Goal: Task Accomplishment & Management: Use online tool/utility

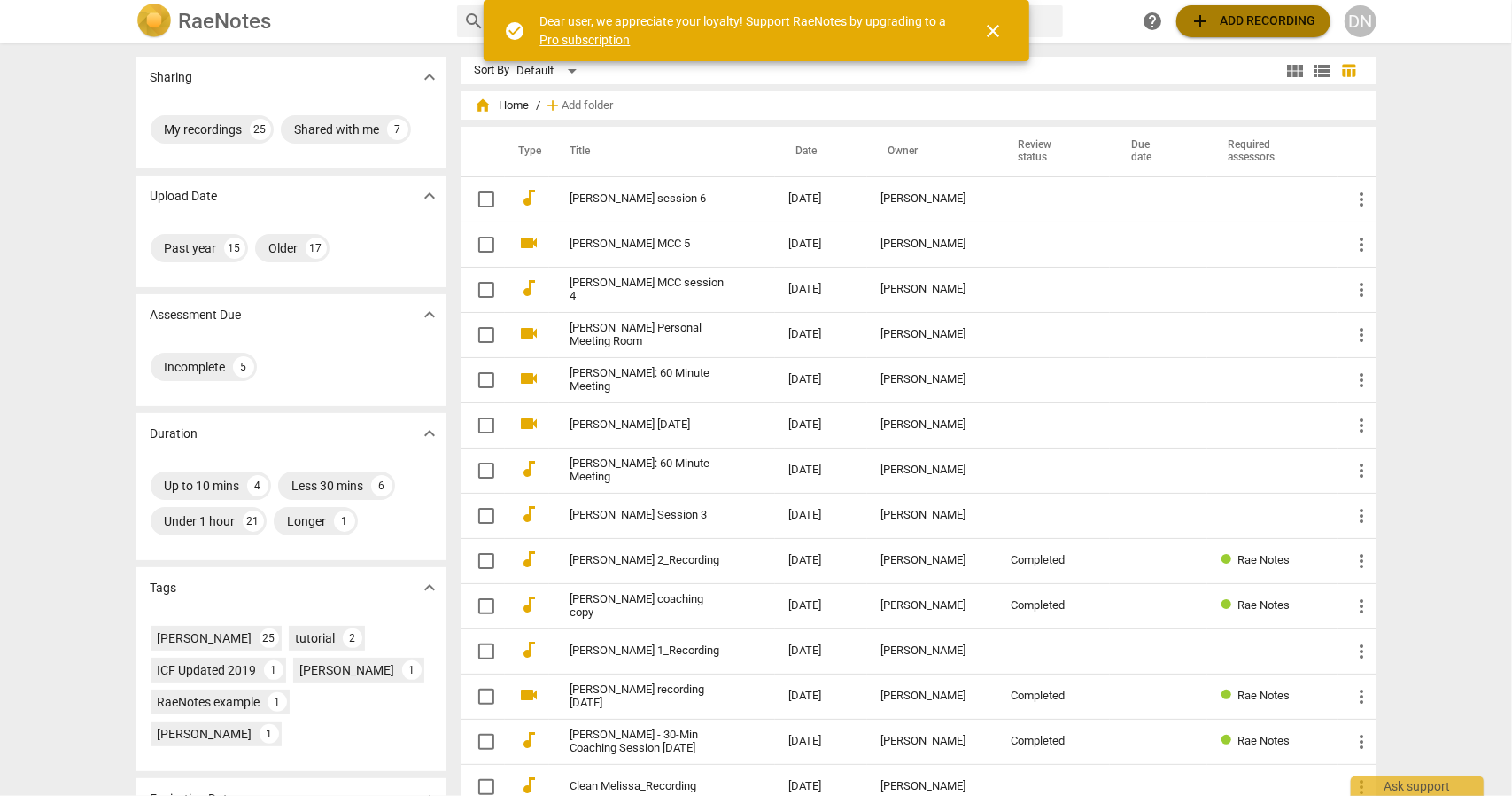
click at [1218, 24] on span "add Add recording" at bounding box center [1253, 21] width 126 height 22
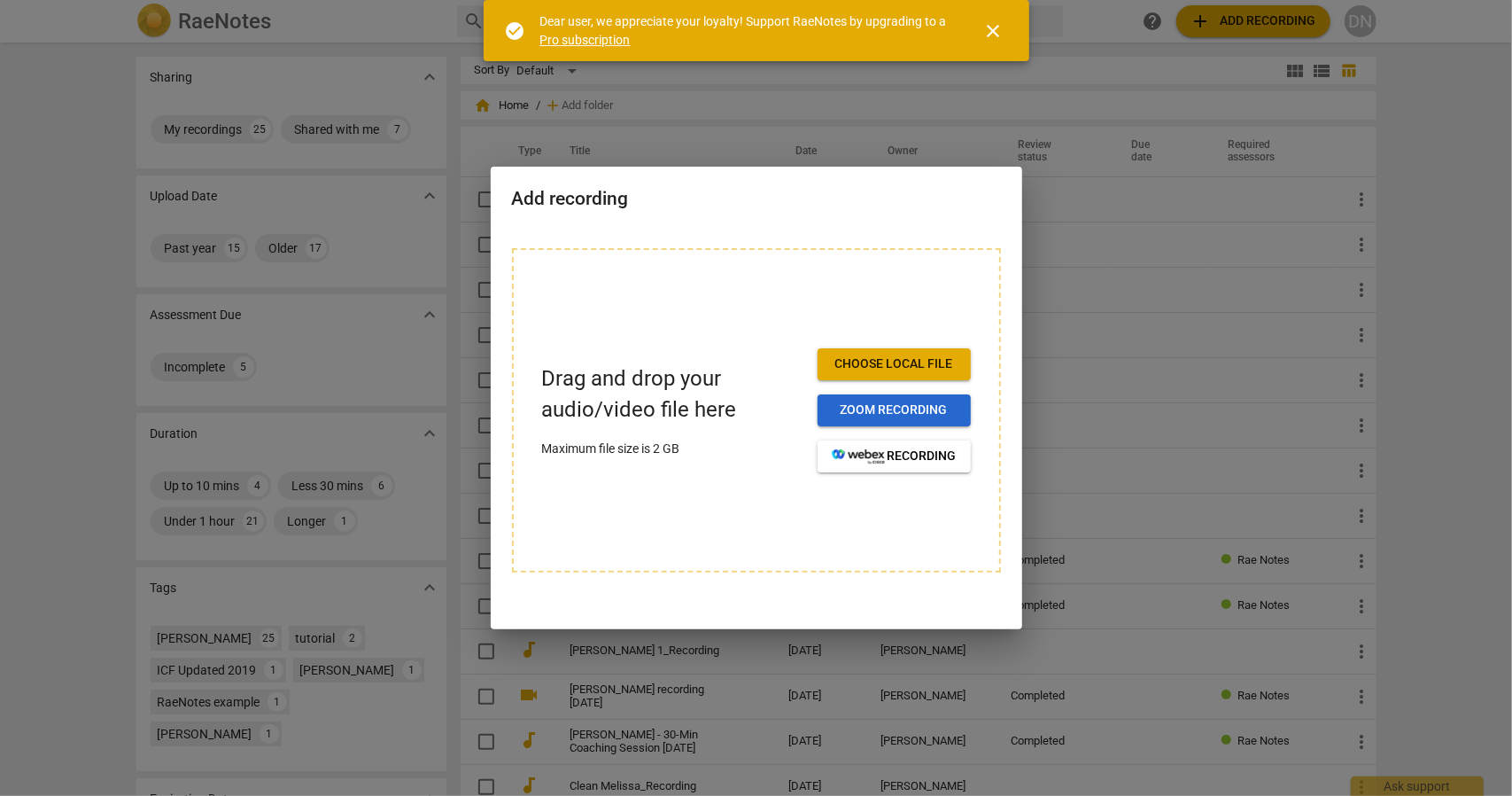
click at [928, 423] on button "Zoom recording" at bounding box center [894, 411] width 154 height 32
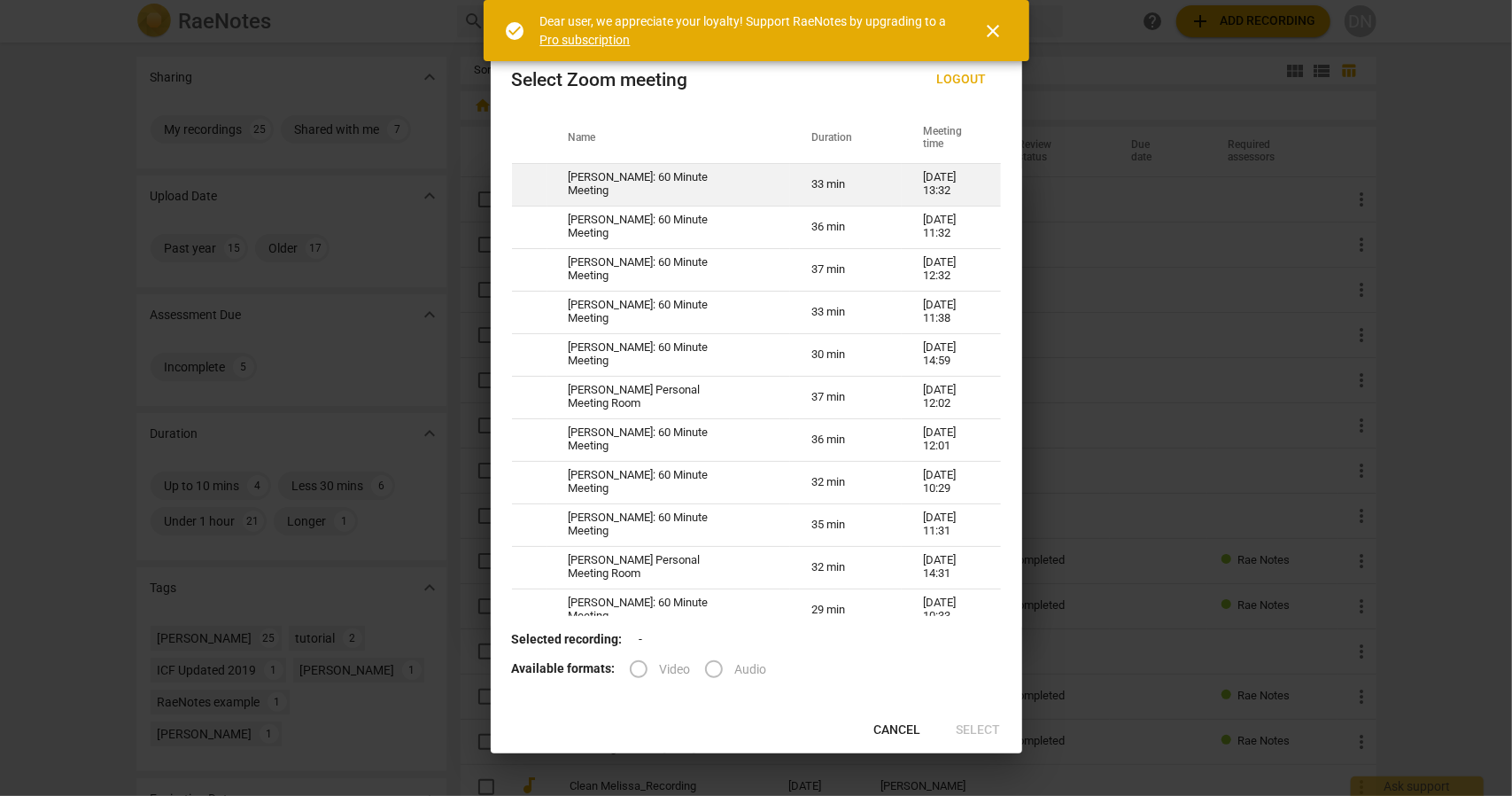
click at [625, 182] on td "[PERSON_NAME]: 60 Minute Meeting" at bounding box center [669, 184] width 244 height 42
radio input "true"
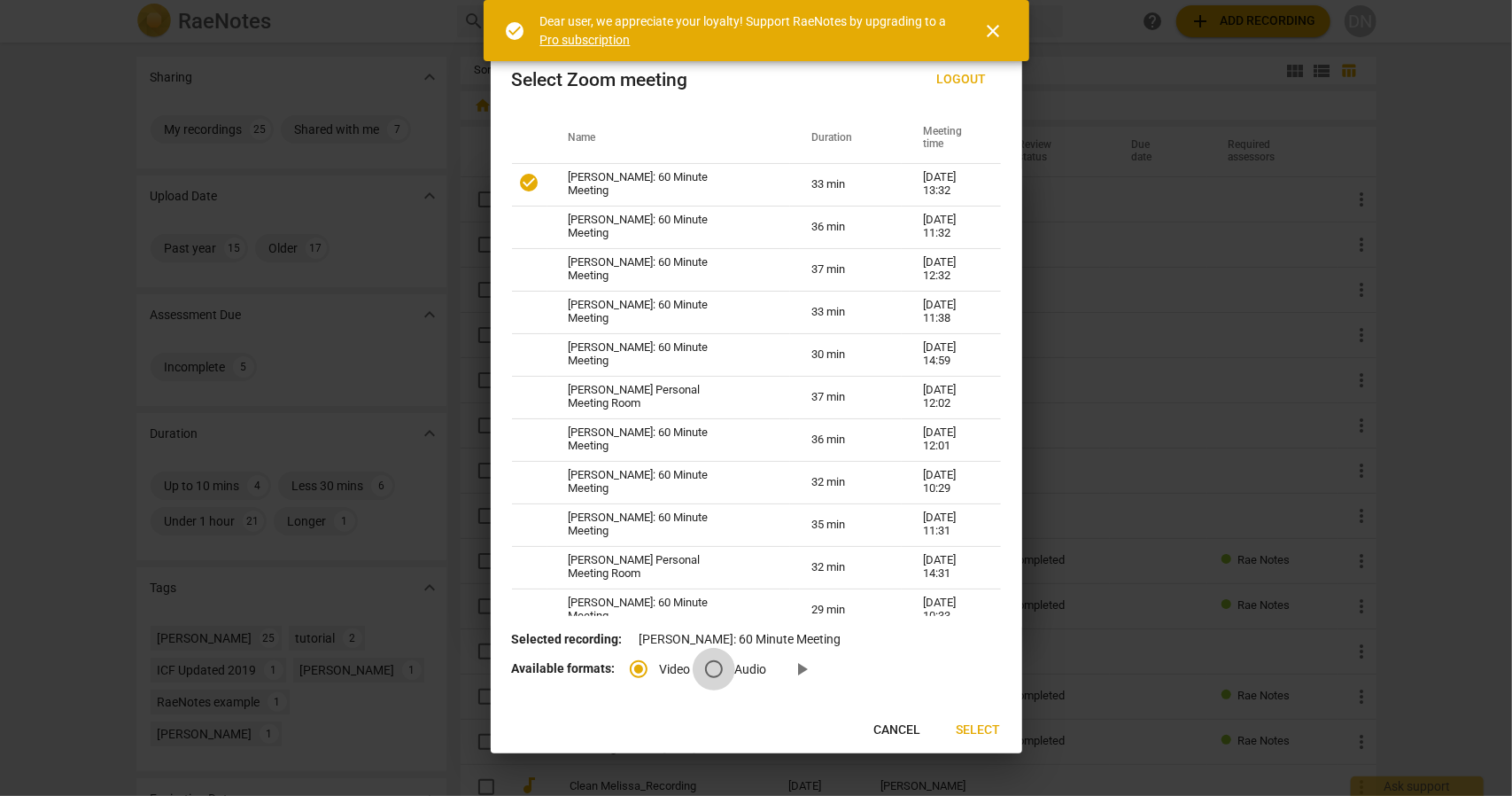
click at [711, 666] on input "Audio" at bounding box center [713, 668] width 42 height 42
radio input "true"
click at [976, 728] on span "Select" at bounding box center [979, 729] width 44 height 18
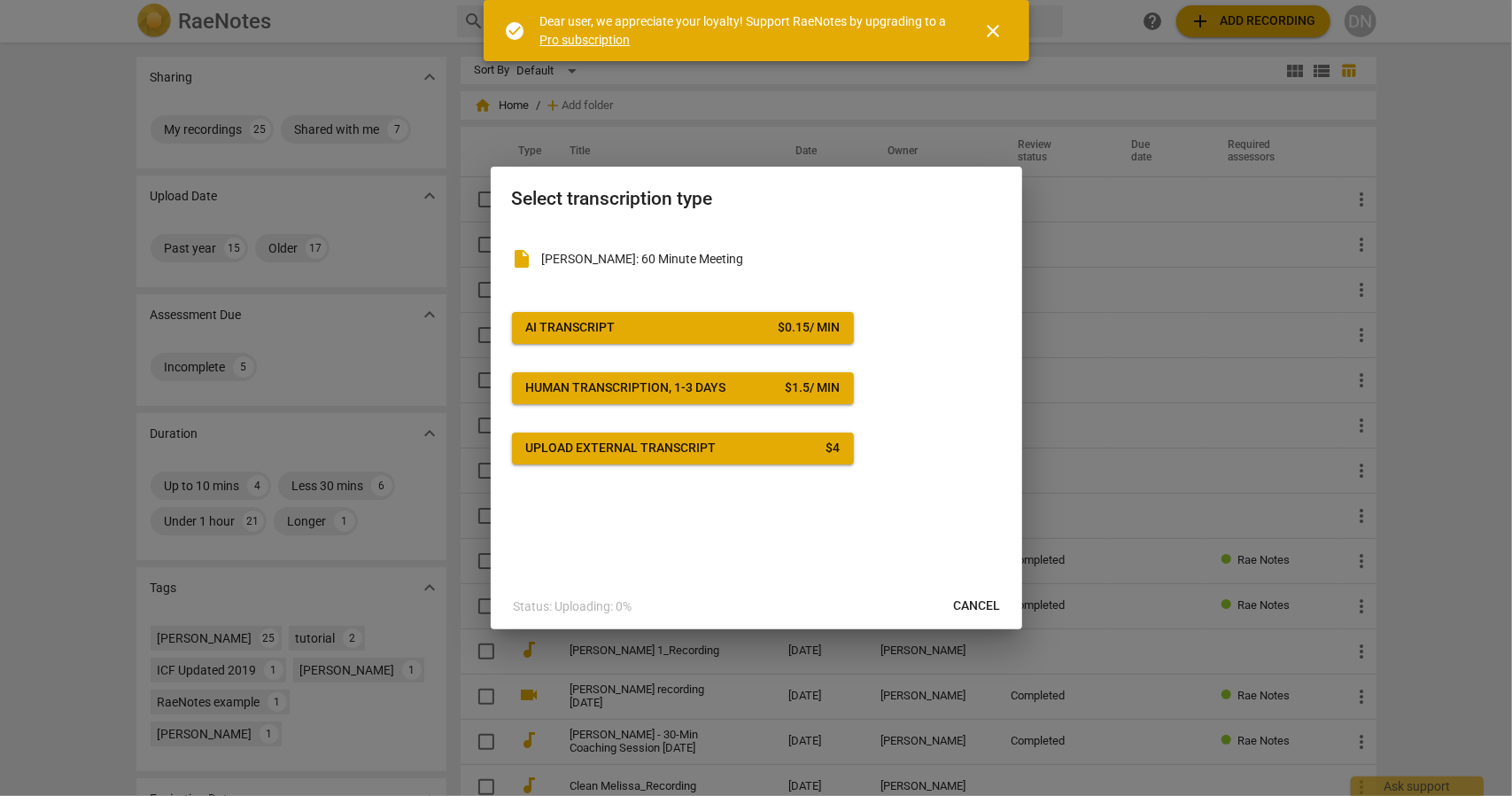
click at [677, 320] on span "AI Transcript $ 0.15 / min" at bounding box center [682, 327] width 314 height 18
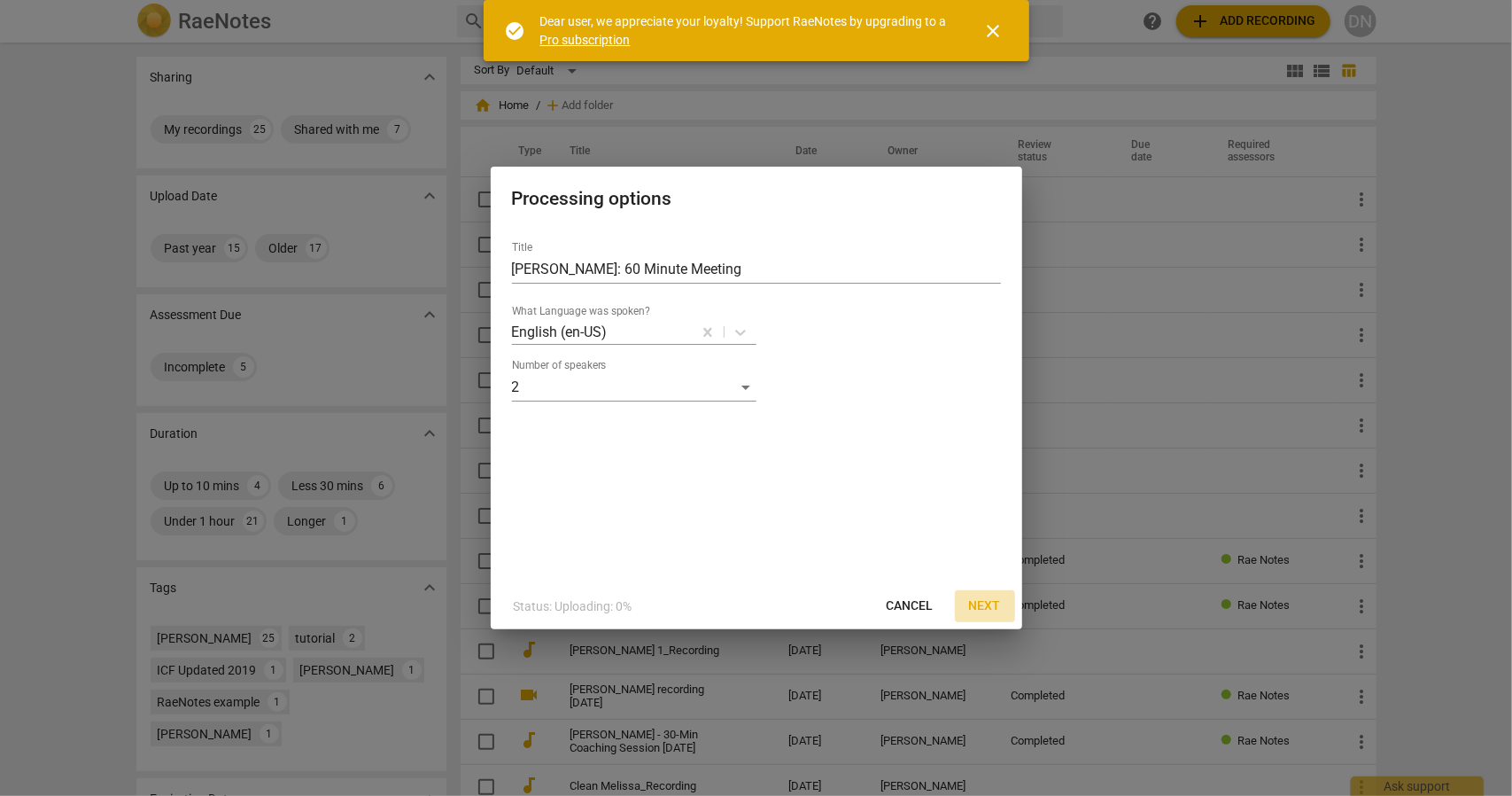
click at [986, 604] on span "Next" at bounding box center [985, 606] width 32 height 18
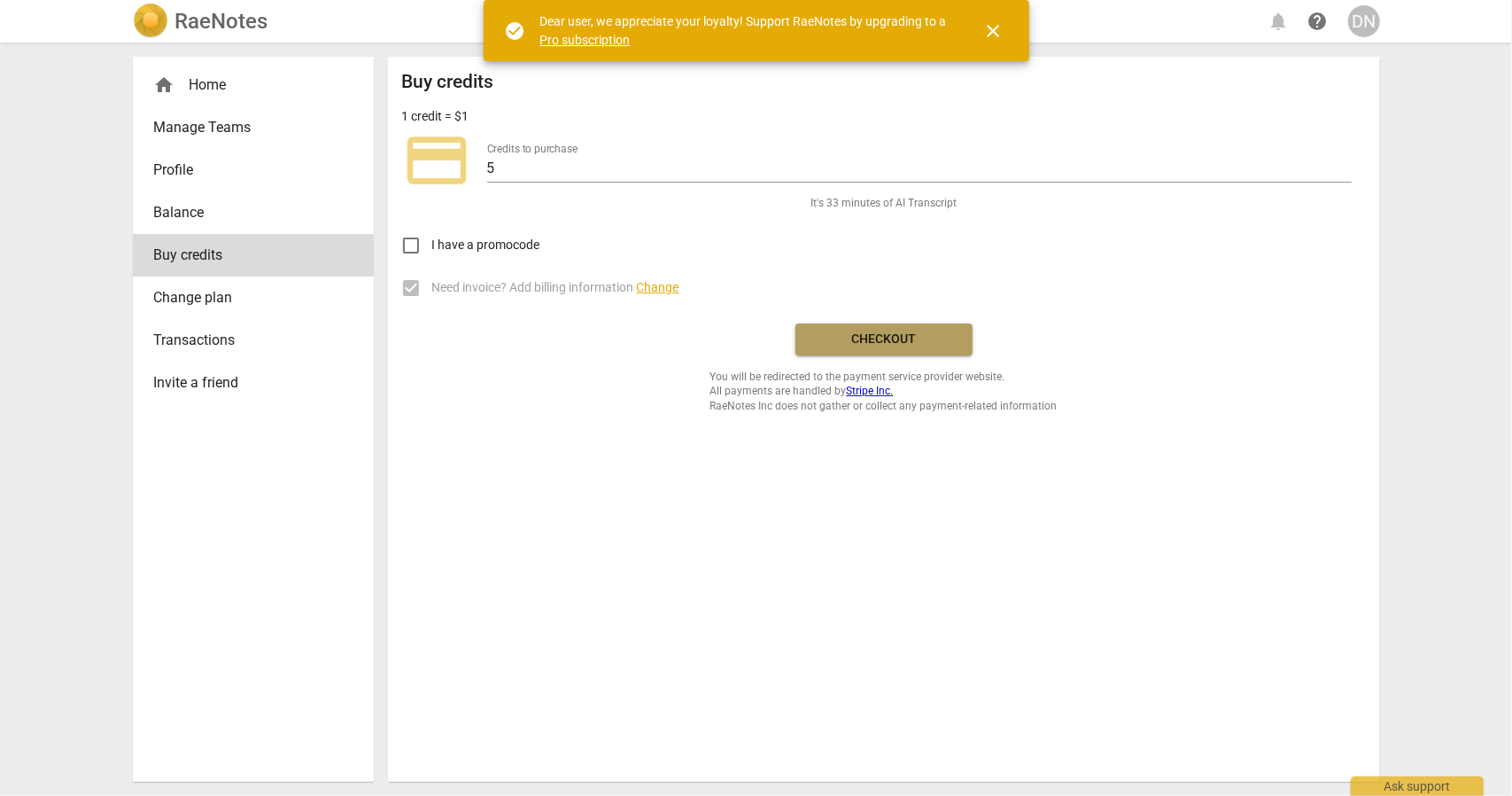
click at [864, 338] on span "Checkout" at bounding box center [884, 339] width 149 height 18
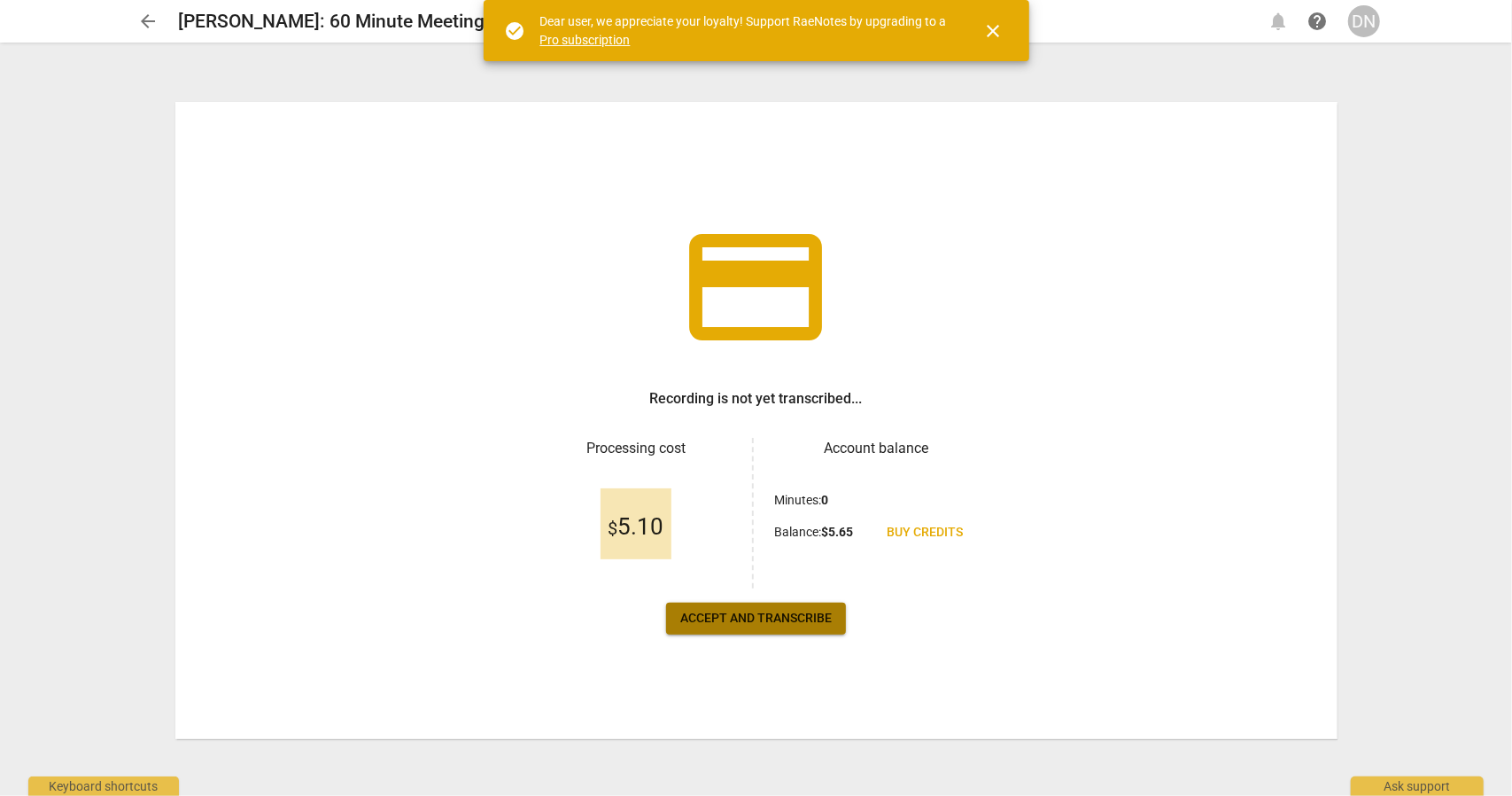
click at [785, 618] on span "Accept and transcribe" at bounding box center [756, 618] width 152 height 18
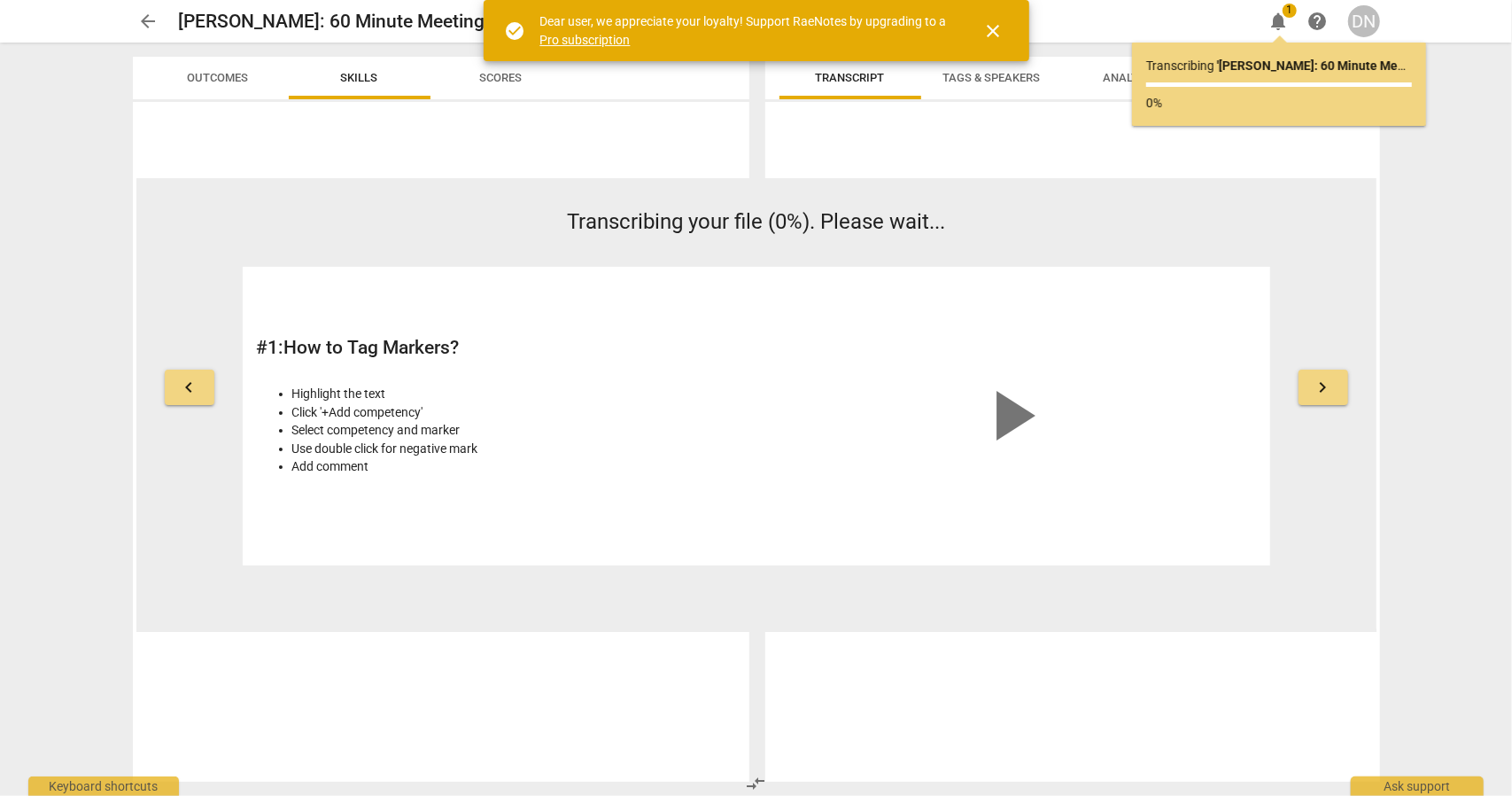
click at [338, 33] on div "arrow_back Stef Frenzl: 60 Minute Meeting edit notifications 1 help DN" at bounding box center [756, 22] width 1248 height 32
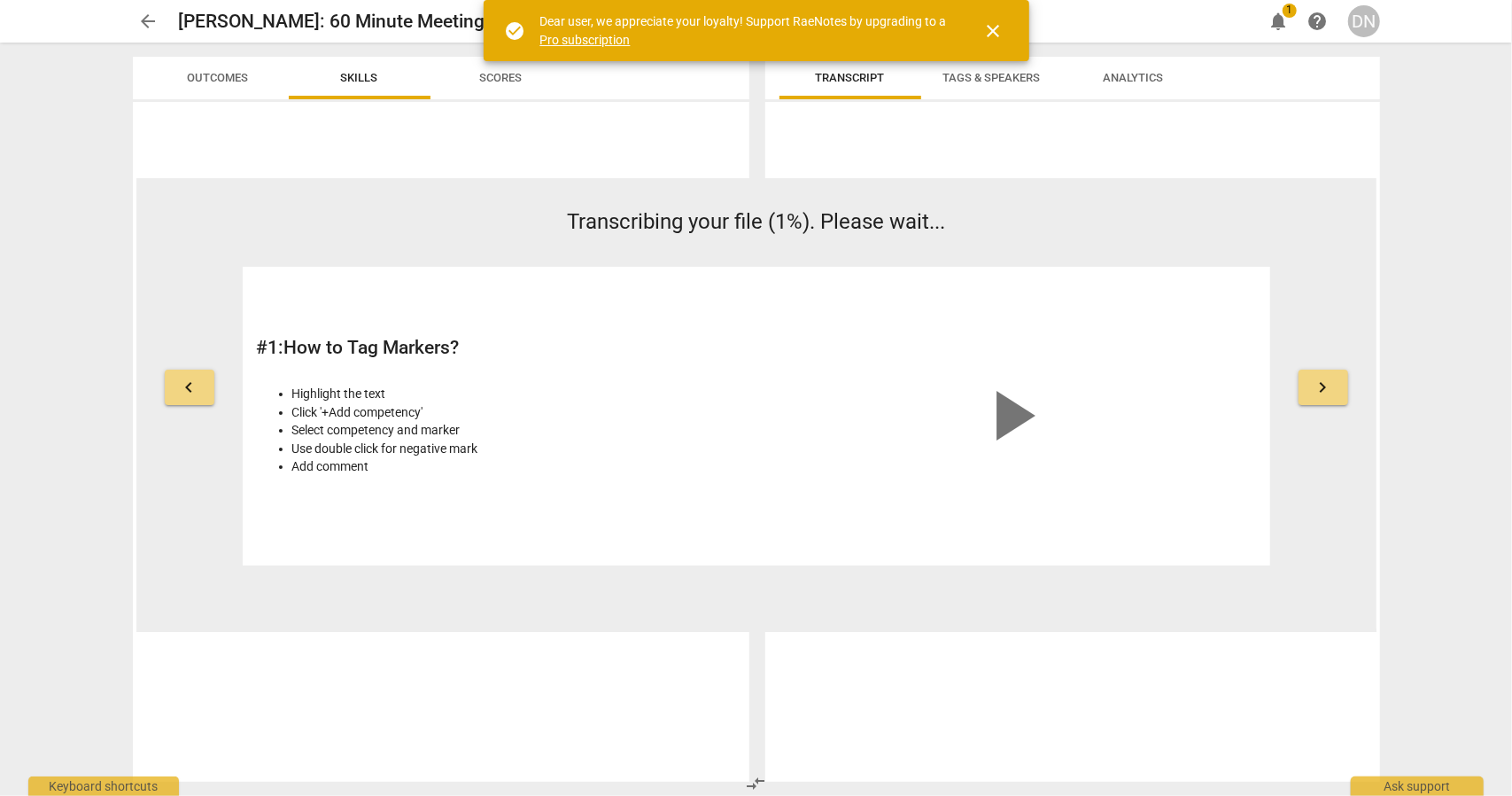
click at [505, 23] on span "edit" at bounding box center [516, 21] width 22 height 22
drag, startPoint x: 425, startPoint y: 25, endPoint x: 277, endPoint y: 15, distance: 148.3
click at [277, 15] on input "[PERSON_NAME]: 60 Minute Meeting" at bounding box center [682, 22] width 1007 height 34
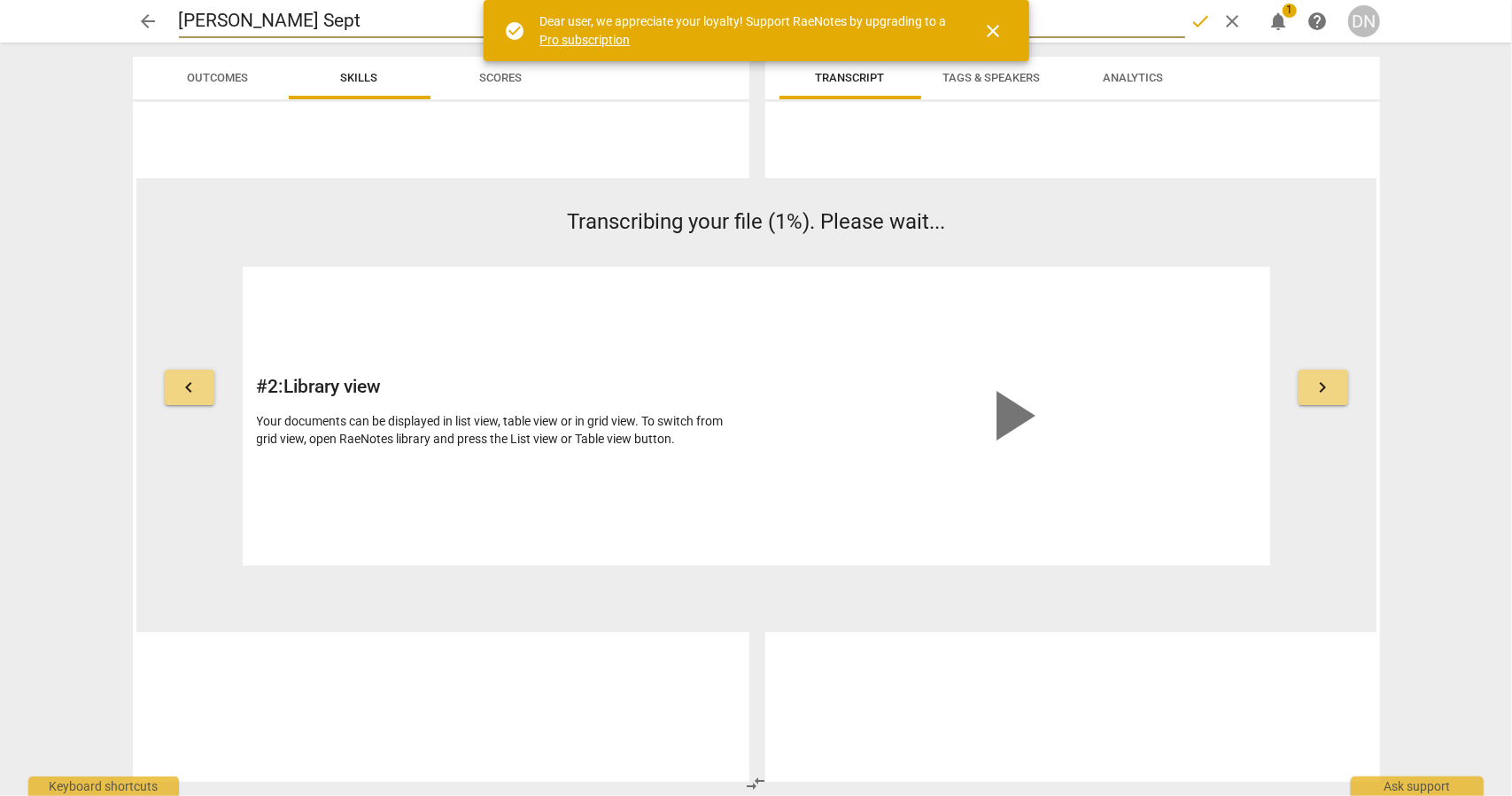
type input "Stef Frenzl Sept"
click at [505, 24] on span "edit" at bounding box center [516, 21] width 22 height 22
drag, startPoint x: 379, startPoint y: 18, endPoint x: 278, endPoint y: 12, distance: 101.2
click at [278, 12] on input "[PERSON_NAME]: 60 Minute Meeting" at bounding box center [682, 22] width 1007 height 34
type input "Stef Frenzl: 091925"
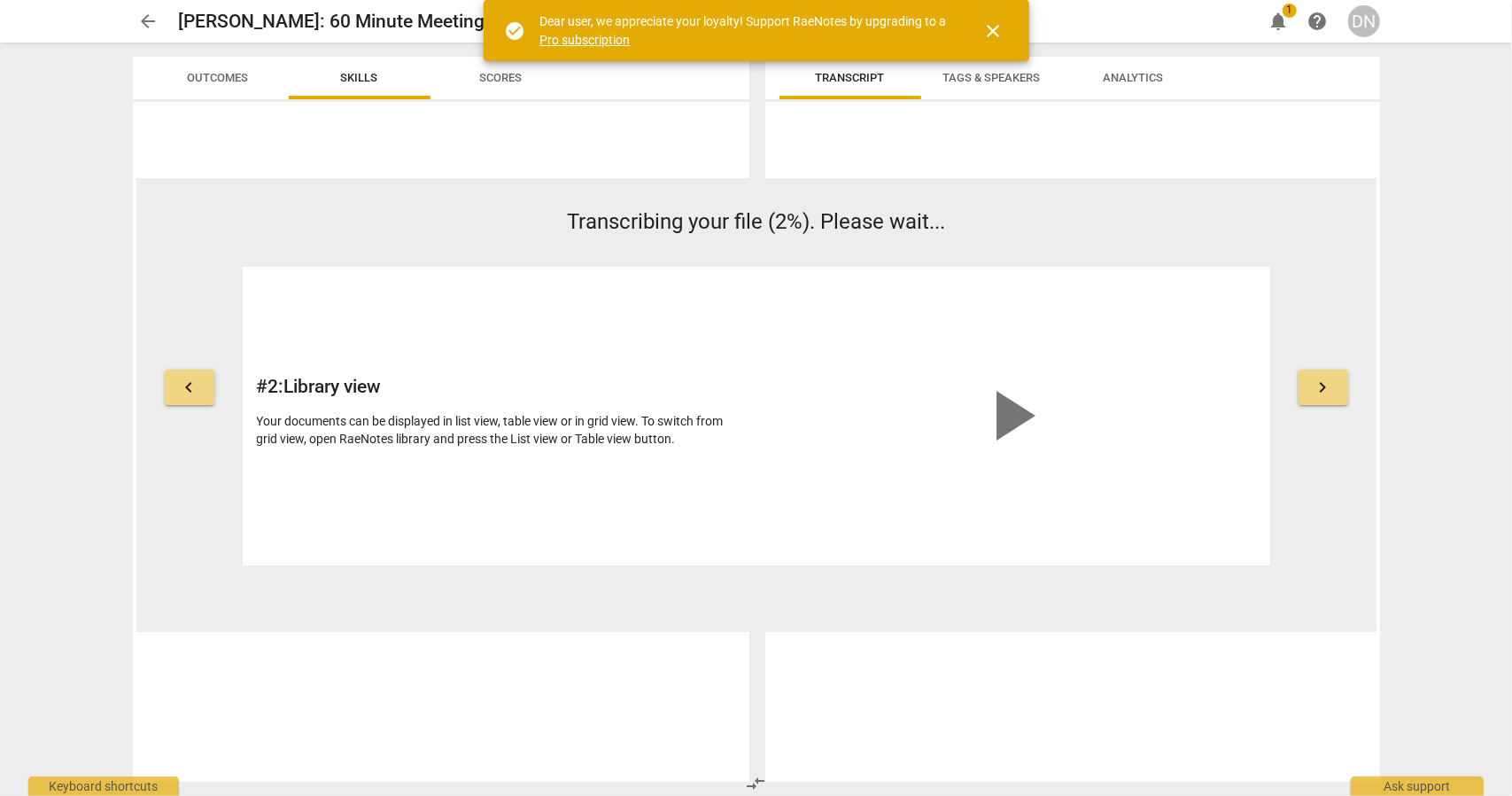
click at [1002, 36] on span "close" at bounding box center [994, 31] width 22 height 22
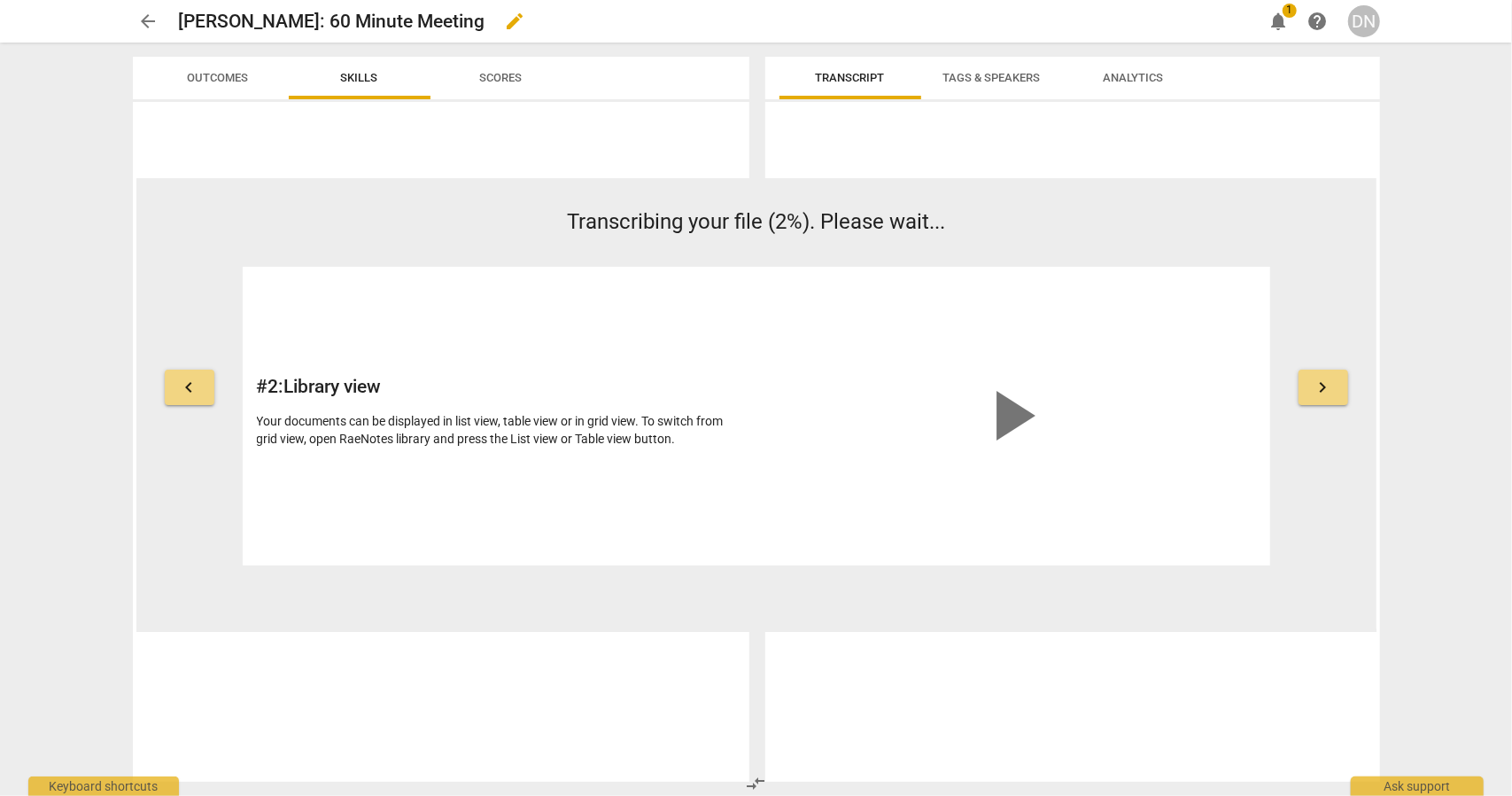
click at [500, 32] on button "edit" at bounding box center [516, 22] width 32 height 32
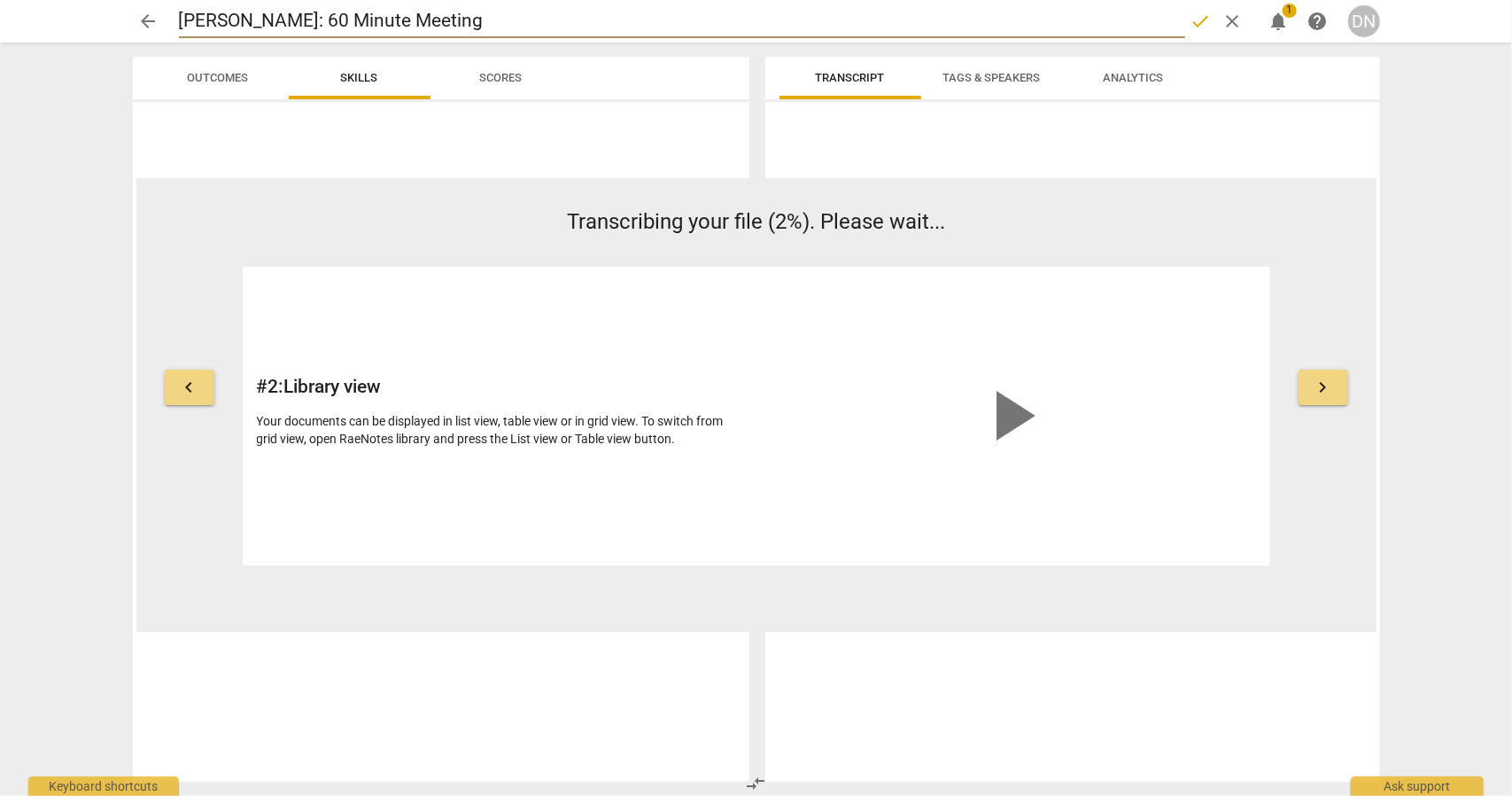
drag, startPoint x: 432, startPoint y: 23, endPoint x: 280, endPoint y: 4, distance: 153.2
click at [280, 4] on div "arrow_back Stef Frenzl: 60 Minute Meeting done clear notifications 1 help DN" at bounding box center [756, 21] width 1484 height 42
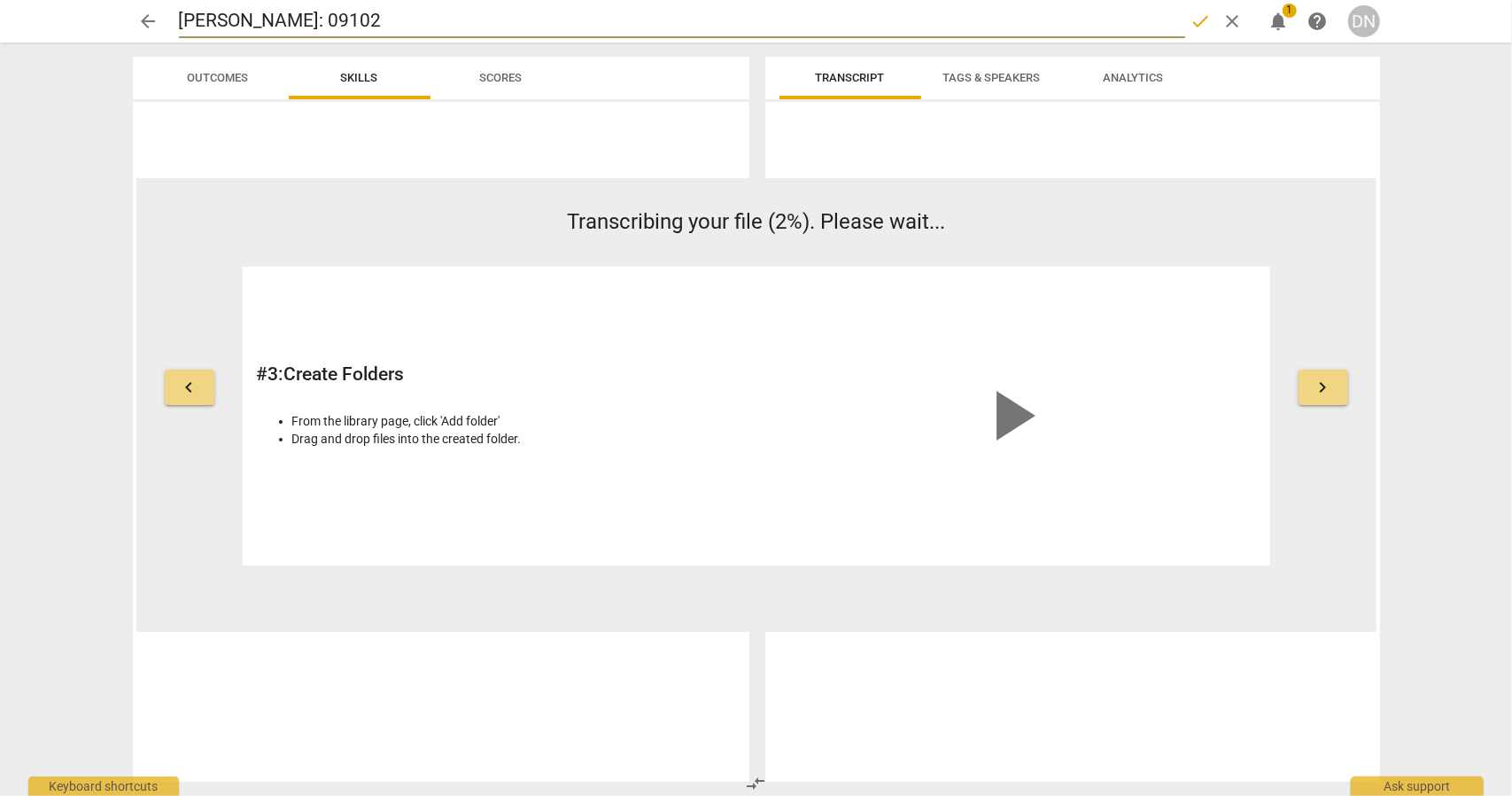
type input "Stef Frenzl: 091025"
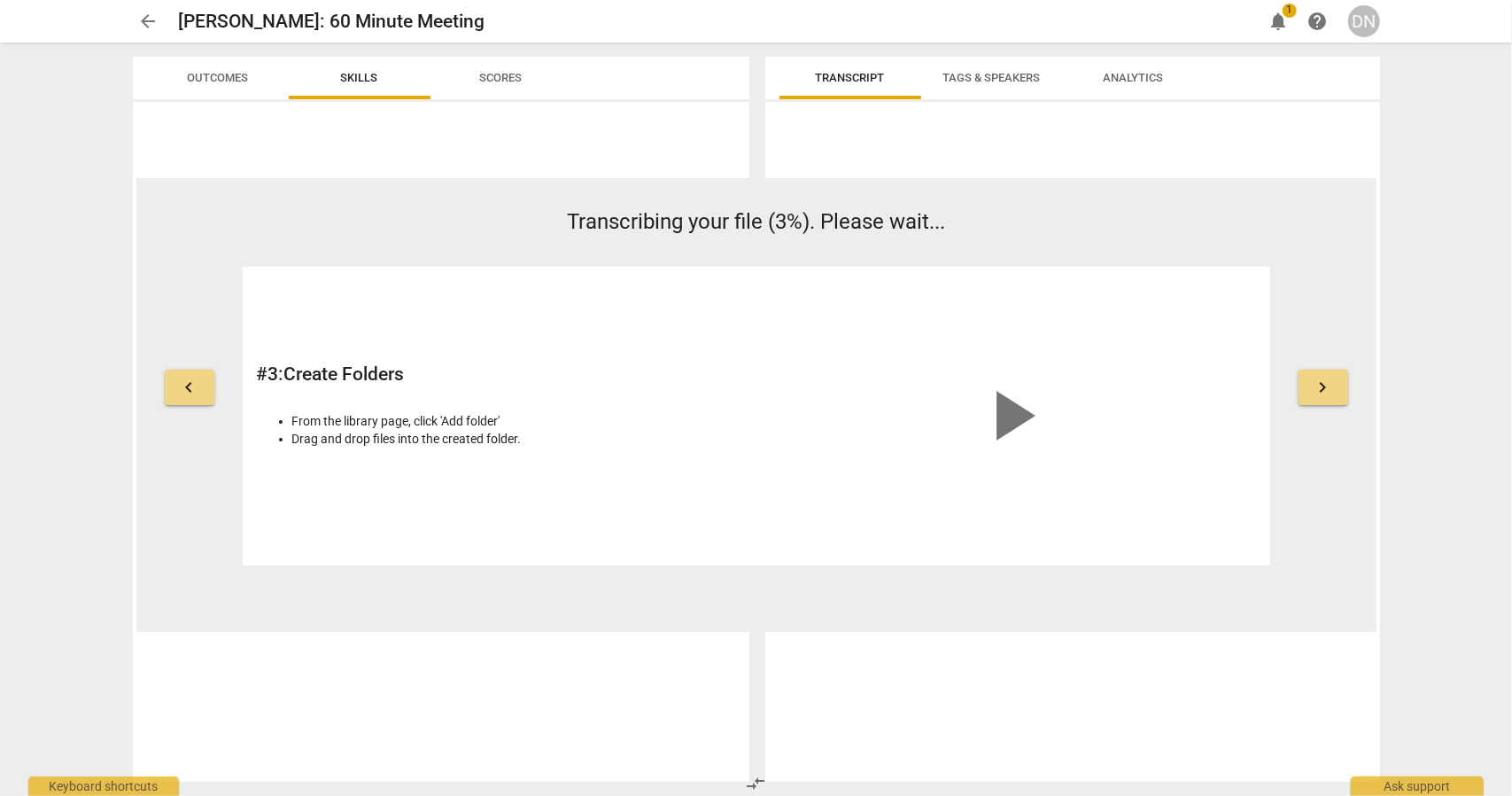
click at [1294, 11] on span "1" at bounding box center [1290, 10] width 14 height 14
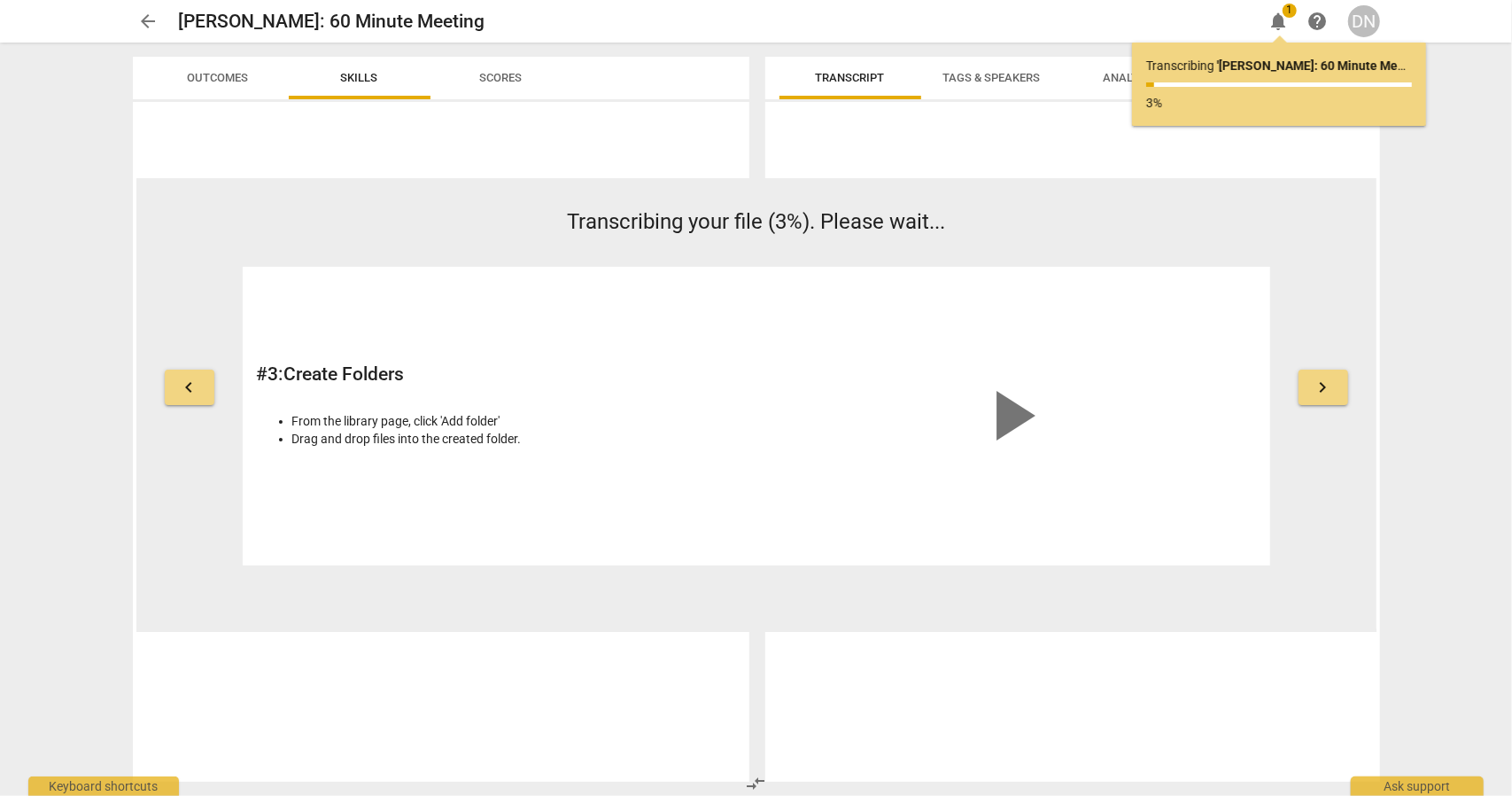
click at [1427, 31] on div "arrow_back Stef Frenzl: 60 Minute Meeting edit notifications 1 help DN" at bounding box center [756, 21] width 1484 height 42
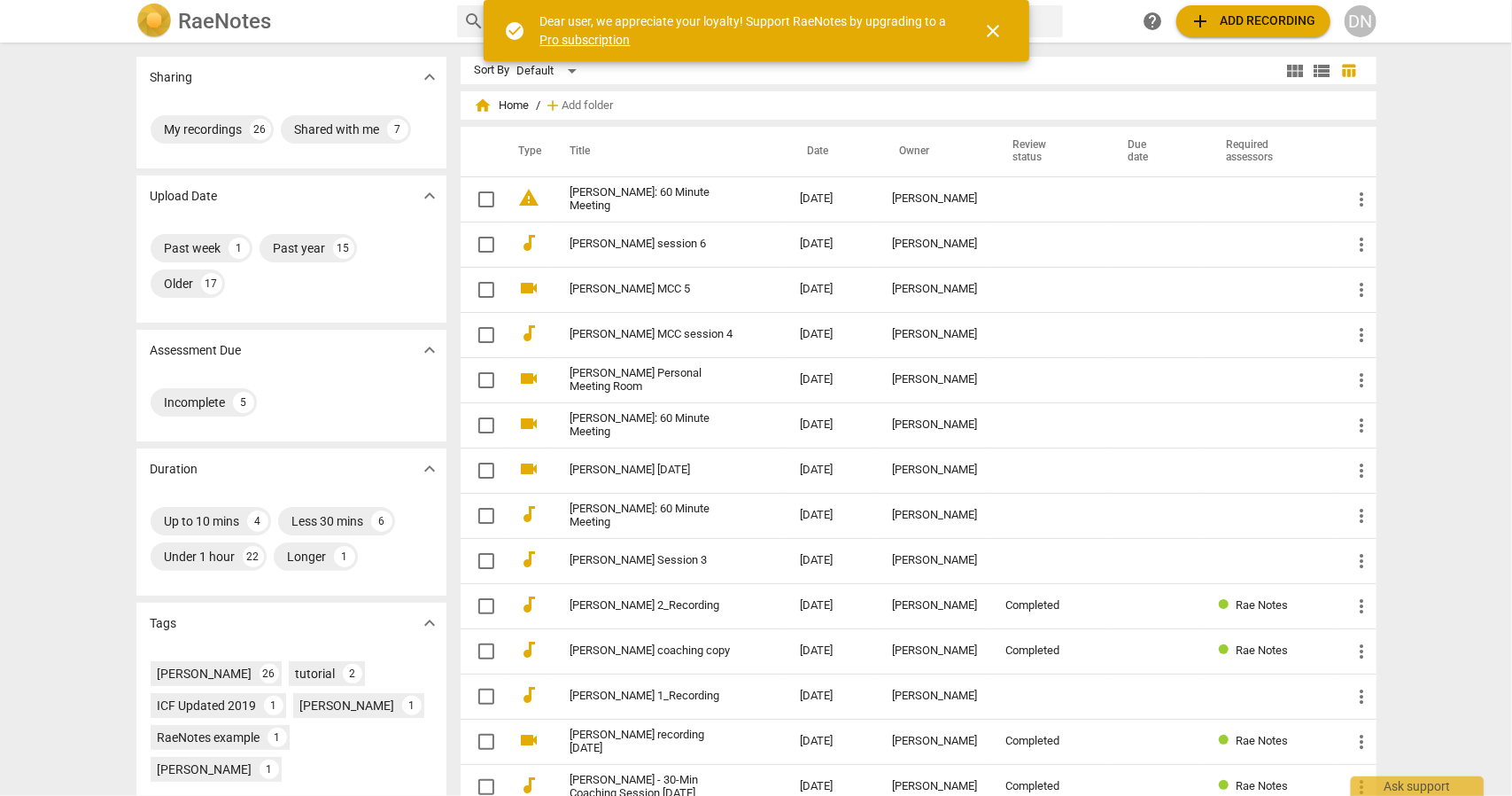
click at [1370, 15] on div "DN" at bounding box center [1361, 22] width 32 height 32
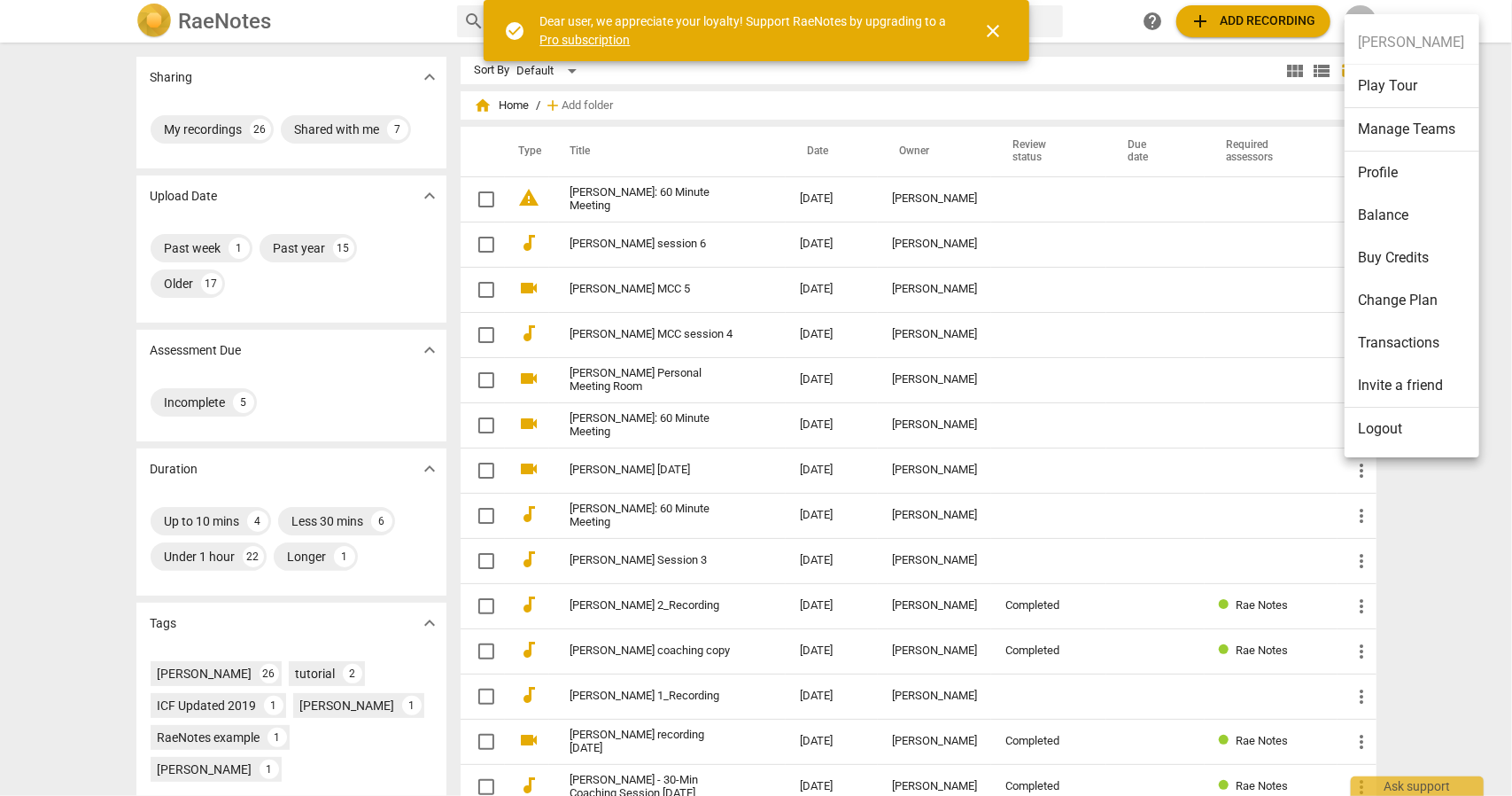
click at [1417, 393] on li "Invite a friend" at bounding box center [1413, 385] width 135 height 43
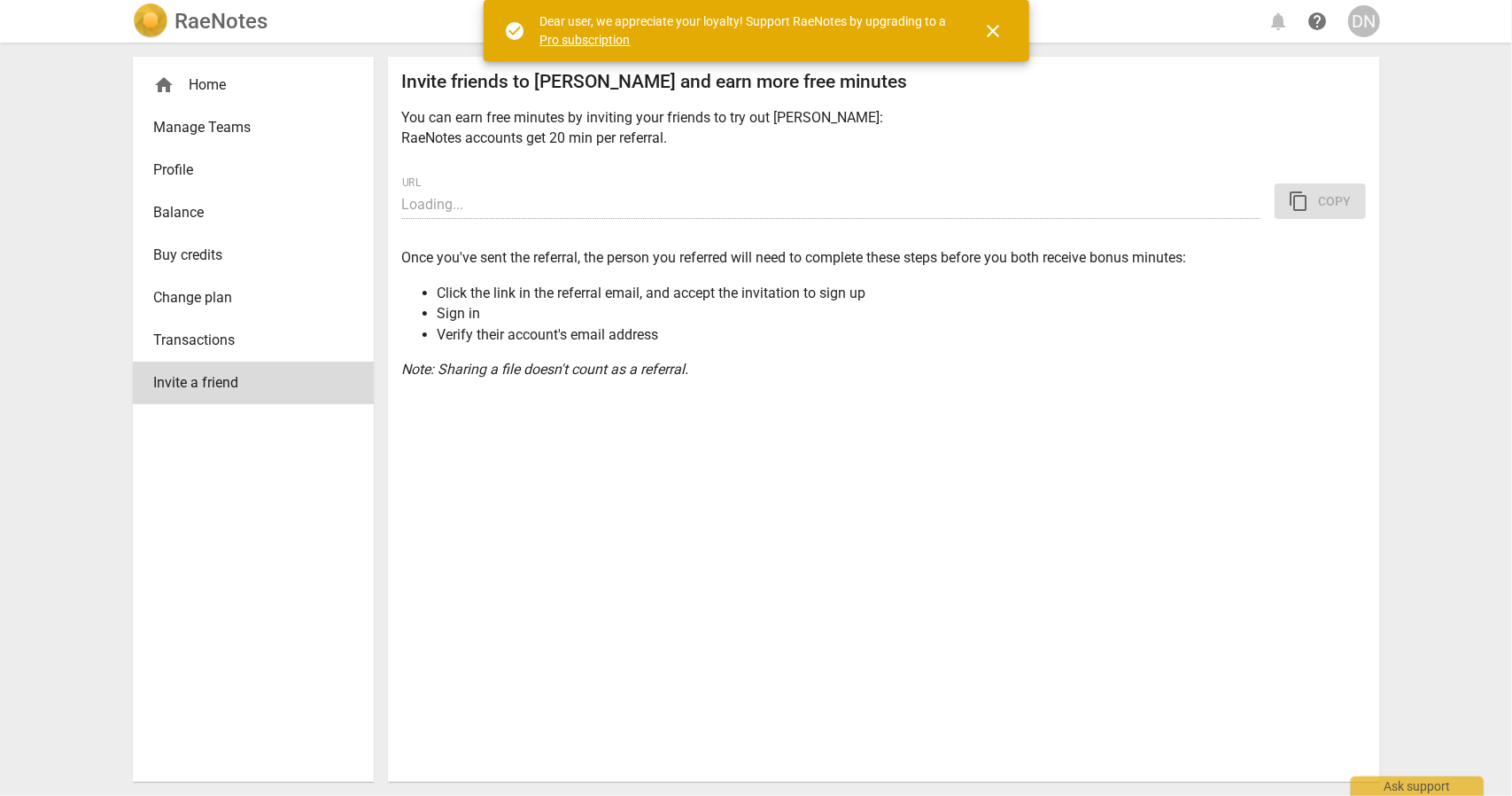
type input "https://app.raenotes.com/invitation/gAAAAABowgYFSCkxqbkZ4rX5_uLUKyIiXGJ7wGa-pIM…"
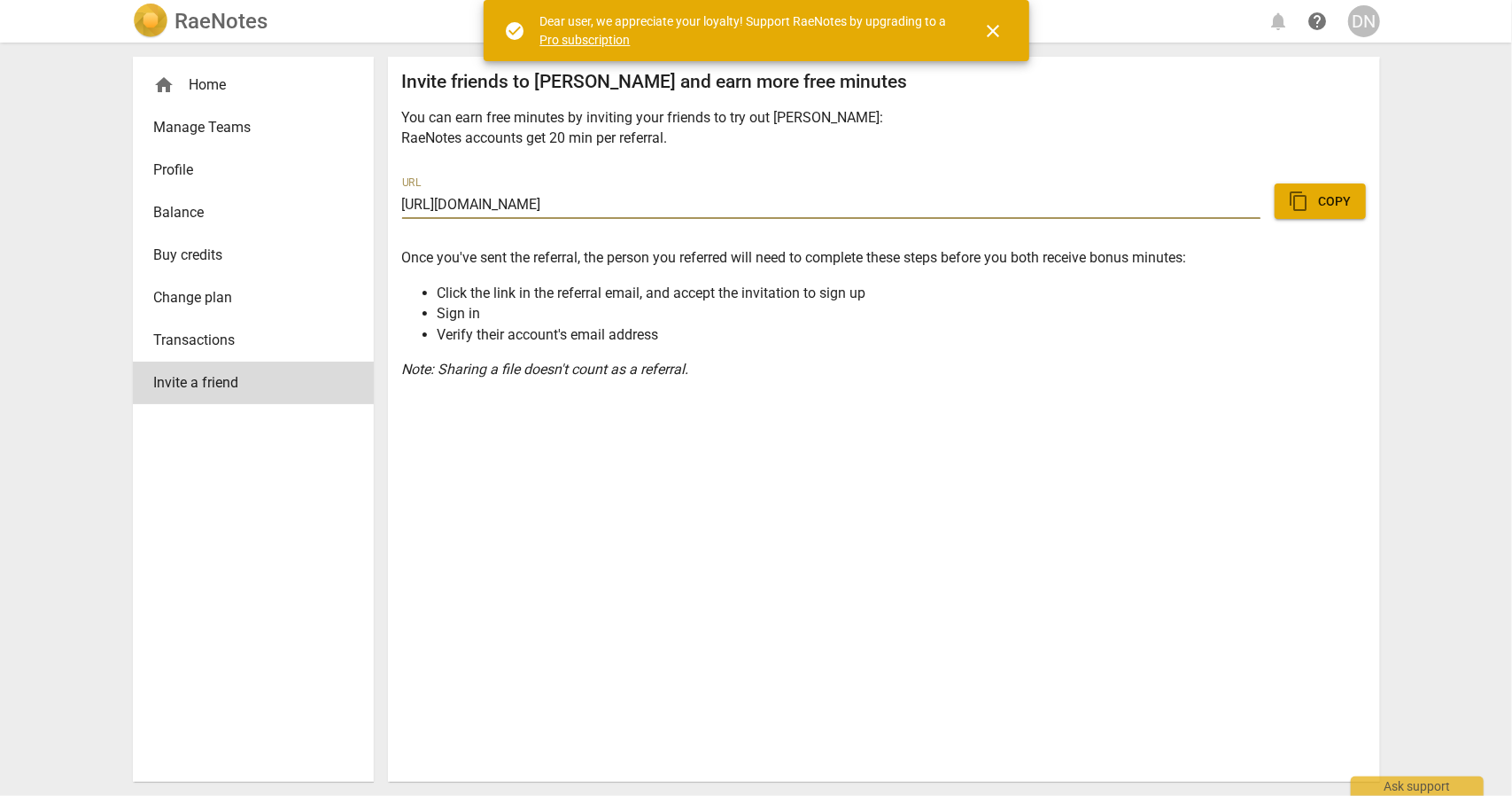
click at [1332, 197] on span "content_copy Copy" at bounding box center [1320, 201] width 63 height 22
